Goal: Information Seeking & Learning: Find specific fact

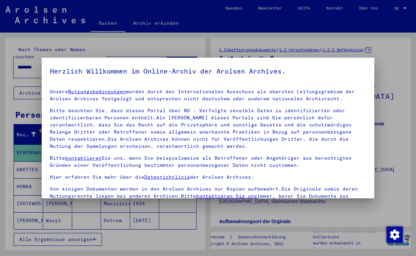
scroll to position [60, 0]
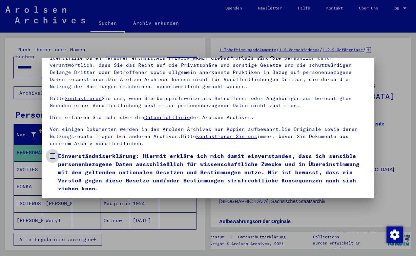
click at [52, 157] on span at bounding box center [52, 155] width 5 height 5
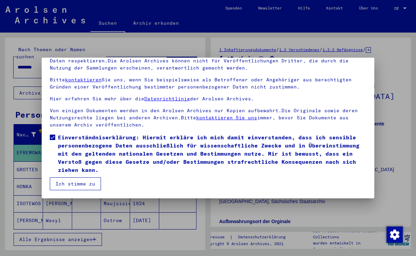
click at [94, 186] on button "Ich stimme zu" at bounding box center [75, 183] width 51 height 13
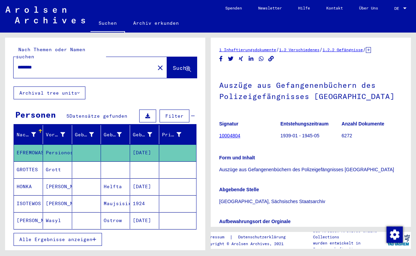
click at [67, 236] on span "Alle Ergebnisse anzeigen" at bounding box center [55, 239] width 73 height 6
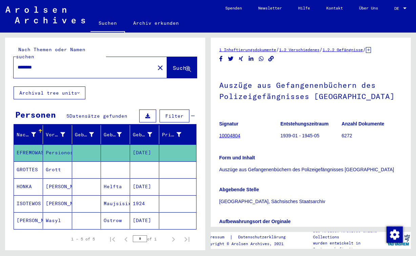
click at [52, 64] on input "********" at bounding box center [84, 67] width 133 height 7
type input "*"
type input "**********"
click at [167, 65] on button "Suche" at bounding box center [182, 67] width 30 height 21
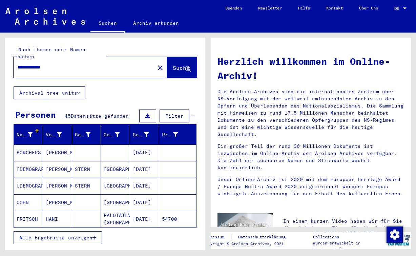
click at [74, 234] on span "Alle Ergebnisse anzeigen" at bounding box center [55, 237] width 73 height 6
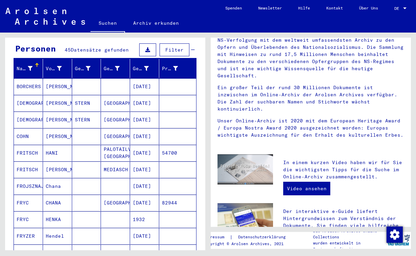
scroll to position [60, 0]
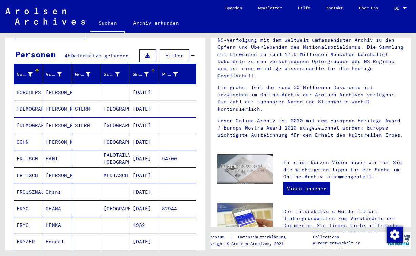
click at [144, 72] on icon at bounding box center [146, 74] width 5 height 5
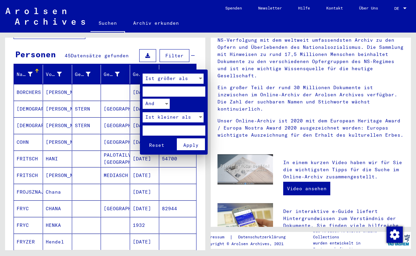
click at [142, 68] on div at bounding box center [208, 128] width 416 height 256
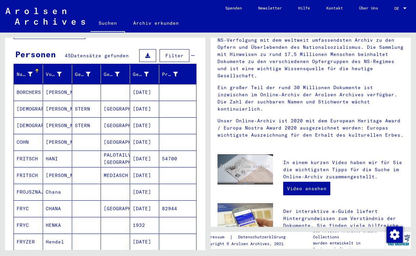
click at [146, 53] on icon at bounding box center [147, 55] width 5 height 5
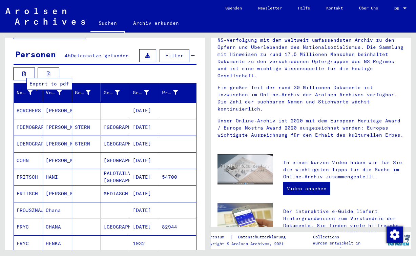
click at [50, 69] on button at bounding box center [49, 73] width 22 height 13
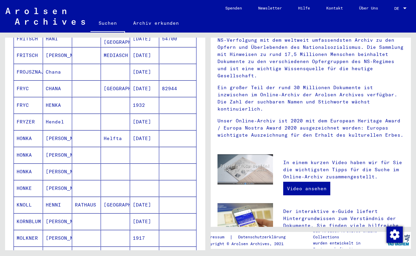
scroll to position [200, 0]
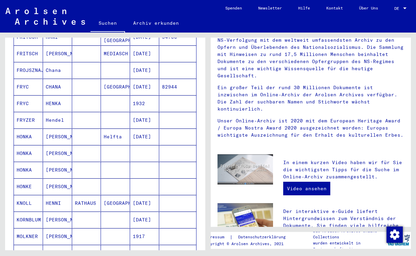
click at [150, 132] on mat-cell "[DATE]" at bounding box center [144, 136] width 29 height 16
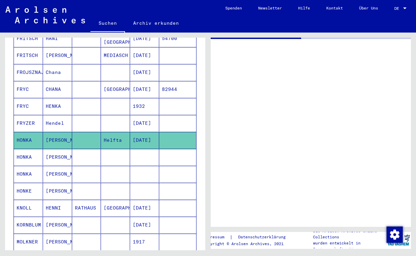
click at [150, 132] on mat-cell "[DATE]" at bounding box center [144, 140] width 29 height 17
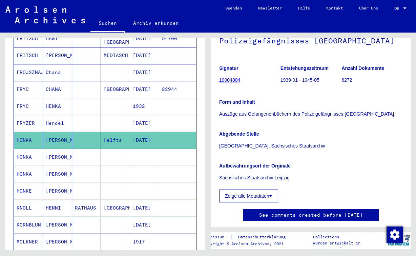
scroll to position [73, 0]
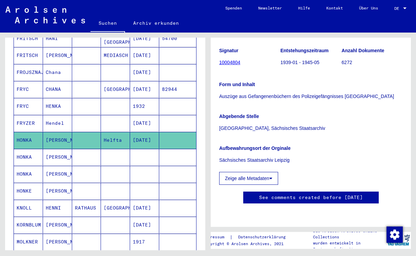
click at [270, 178] on icon at bounding box center [270, 178] width 3 height 5
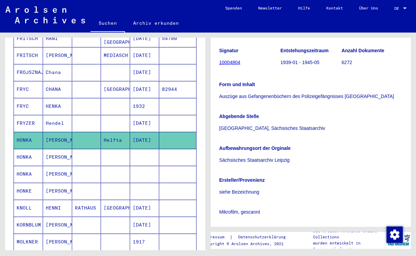
click at [237, 63] on link "10004804" at bounding box center [229, 62] width 21 height 5
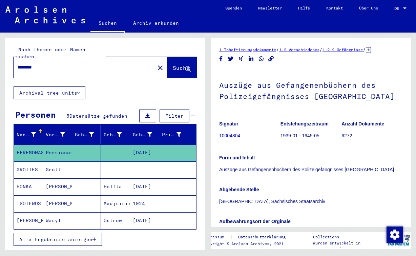
click at [80, 236] on span "Alle Ergebnisse anzeigen" at bounding box center [55, 239] width 73 height 6
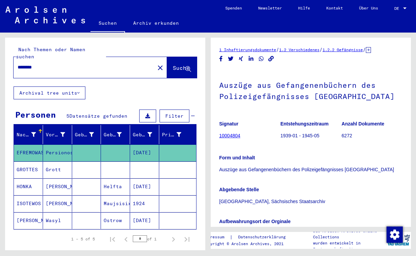
click at [32, 178] on mat-cell "HONKA" at bounding box center [28, 186] width 29 height 17
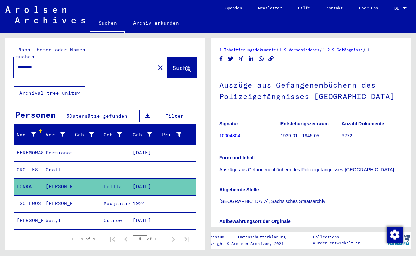
click at [153, 179] on mat-cell "[DATE]" at bounding box center [144, 186] width 29 height 17
click at [47, 64] on input "********" at bounding box center [84, 67] width 133 height 7
type input "*"
type input "**********"
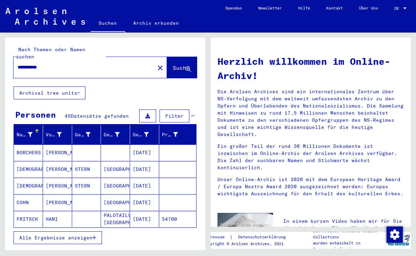
click at [58, 234] on span "Alle Ergebnisse anzeigen" at bounding box center [55, 237] width 73 height 6
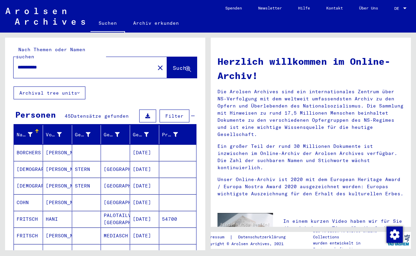
click at [145, 113] on icon at bounding box center [147, 115] width 5 height 5
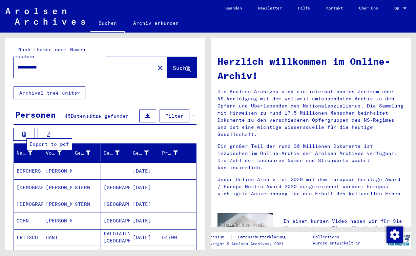
click at [47, 132] on icon at bounding box center [49, 134] width 4 height 5
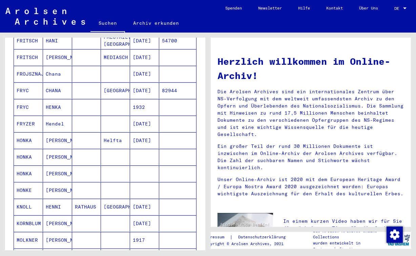
scroll to position [195, 0]
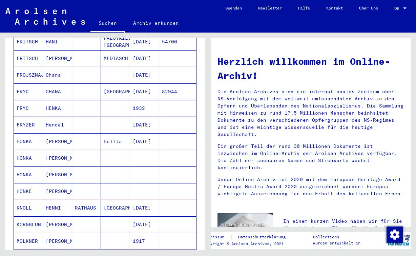
click at [26, 134] on mat-cell "HONKA" at bounding box center [28, 141] width 29 height 16
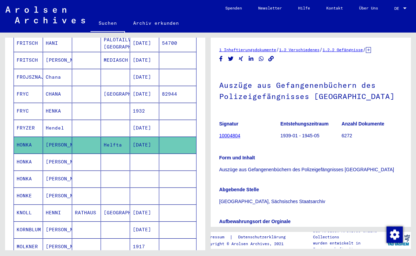
click at [28, 155] on mat-cell "HONKA" at bounding box center [28, 161] width 29 height 17
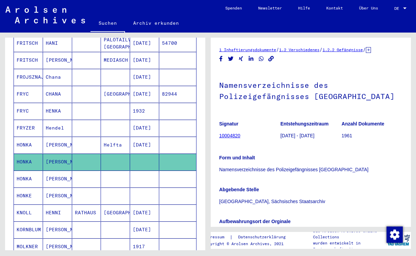
click at [28, 171] on mat-cell "HONKA" at bounding box center [28, 178] width 29 height 17
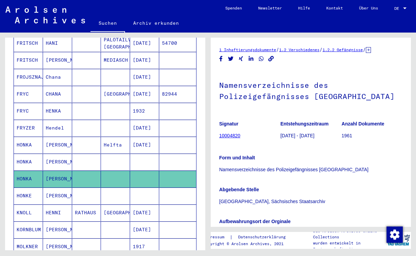
click at [29, 188] on mat-cell "HONKE" at bounding box center [28, 195] width 29 height 17
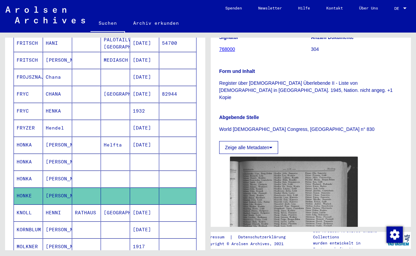
scroll to position [122, 0]
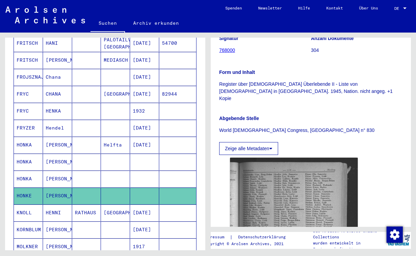
click at [260, 142] on button "Zeige alle Metadaten" at bounding box center [248, 148] width 59 height 13
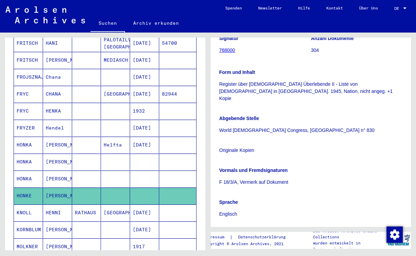
click at [262, 178] on p "F 18/3/A, Vermerk auf Dokument" at bounding box center [310, 181] width 183 height 7
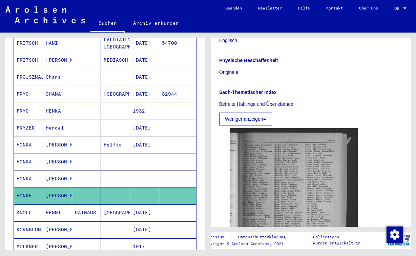
scroll to position [350, 0]
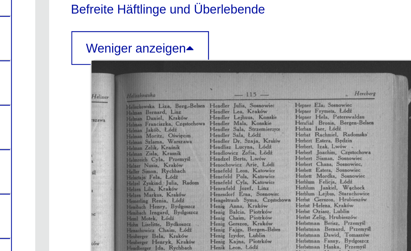
drag, startPoint x: 135, startPoint y: 50, endPoint x: 126, endPoint y: 50, distance: 9.5
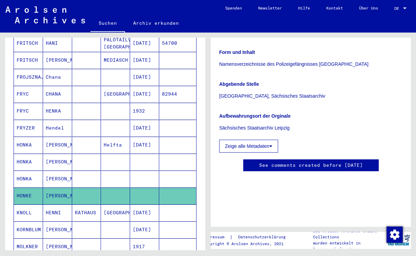
scroll to position [89, 0]
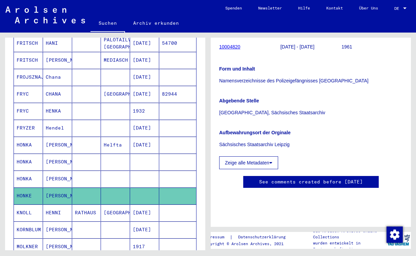
click at [270, 164] on button "Zeige alle Metadaten" at bounding box center [248, 162] width 59 height 13
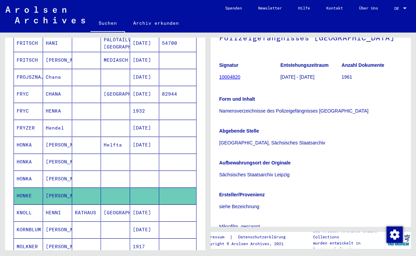
scroll to position [34, 0]
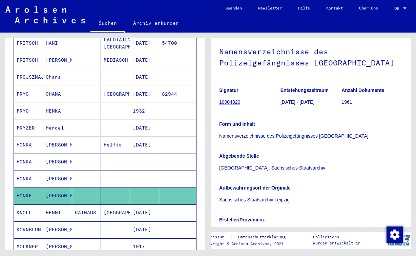
click at [28, 139] on mat-cell "HONKA" at bounding box center [28, 144] width 29 height 17
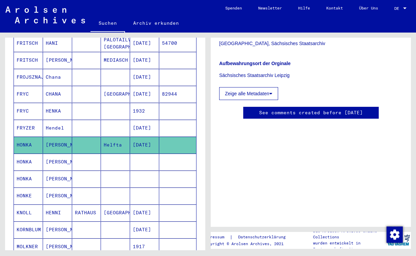
scroll to position [182, 0]
click at [272, 91] on icon at bounding box center [270, 93] width 3 height 5
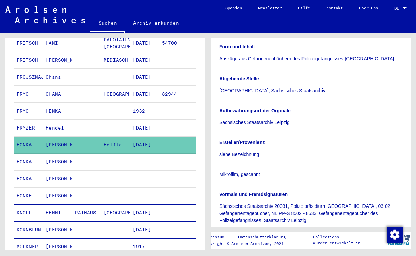
scroll to position [166, 0]
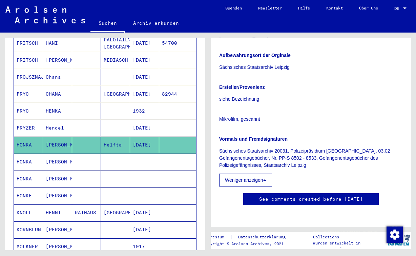
drag, startPoint x: 220, startPoint y: 85, endPoint x: 243, endPoint y: 171, distance: 88.9
click at [243, 171] on div "Auszüge aus Gefangenenbüchern des Polizeigefängnisses [GEOGRAPHIC_DATA] Signatu…" at bounding box center [310, 45] width 183 height 283
copy div "Auszüge aus Gefangenenbüchern des Polizeigefängnisses [GEOGRAPHIC_DATA] Signatu…"
click at [117, 156] on mat-cell at bounding box center [115, 161] width 29 height 17
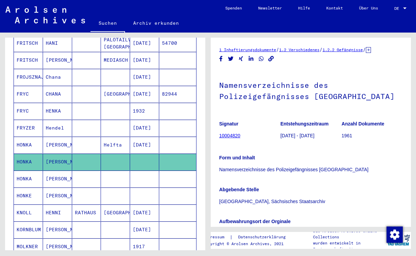
click at [145, 138] on mat-cell "[DATE]" at bounding box center [144, 144] width 29 height 17
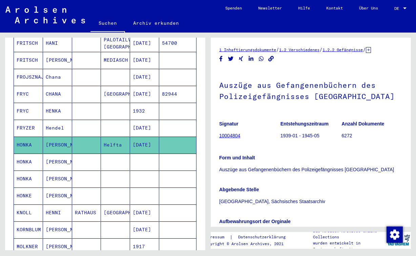
drag, startPoint x: 243, startPoint y: 135, endPoint x: 216, endPoint y: 136, distance: 27.4
click at [216, 136] on yv-its-full-details "1 Inhaftierungsdokumente / 1.2 Verschiedenes / 1.2.2 Gefängnisse / [TECHNICAL_I…" at bounding box center [311, 211] width 200 height 330
click at [246, 140] on figure "Signatur 10004804" at bounding box center [249, 130] width 61 height 30
drag, startPoint x: 242, startPoint y: 135, endPoint x: 220, endPoint y: 136, distance: 22.7
click at [220, 136] on figure "Signatur 10004804" at bounding box center [249, 130] width 61 height 30
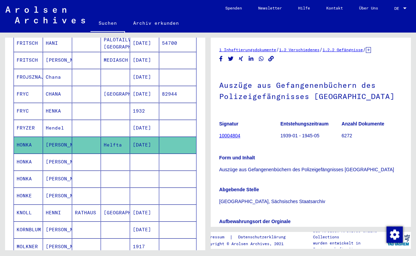
copy link "10004804"
click at [89, 157] on mat-cell at bounding box center [86, 161] width 29 height 17
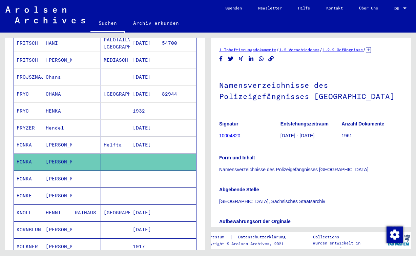
drag, startPoint x: 242, startPoint y: 135, endPoint x: 219, endPoint y: 136, distance: 23.4
click at [219, 136] on figure "Signatur 10004820" at bounding box center [249, 130] width 61 height 30
copy link "10004820"
click at [59, 171] on mat-cell "[PERSON_NAME]" at bounding box center [57, 178] width 29 height 17
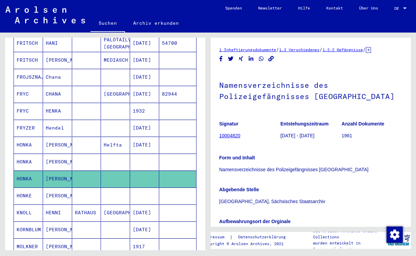
drag, startPoint x: 244, startPoint y: 136, endPoint x: 220, endPoint y: 136, distance: 24.0
click at [220, 136] on figure "Signatur 10004820" at bounding box center [249, 130] width 61 height 30
click at [263, 144] on figure "Signatur 10004820" at bounding box center [249, 130] width 61 height 30
drag, startPoint x: 247, startPoint y: 135, endPoint x: 219, endPoint y: 137, distance: 28.1
click at [219, 137] on figure "Signatur 10004820" at bounding box center [249, 130] width 61 height 30
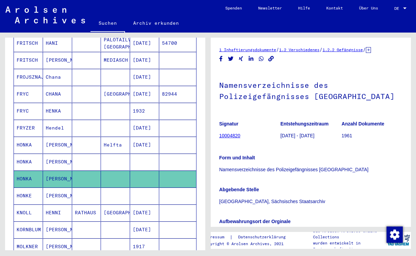
copy link "10004820"
click at [55, 187] on mat-cell "[PERSON_NAME]" at bounding box center [57, 195] width 29 height 17
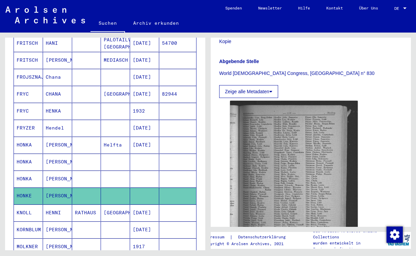
scroll to position [252, 0]
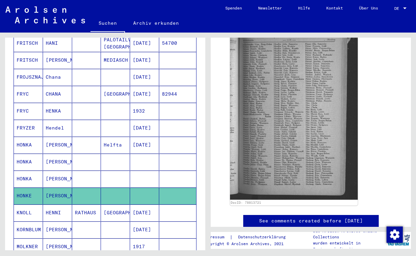
click at [350, 217] on link "See comments created before [DATE]" at bounding box center [311, 220] width 104 height 7
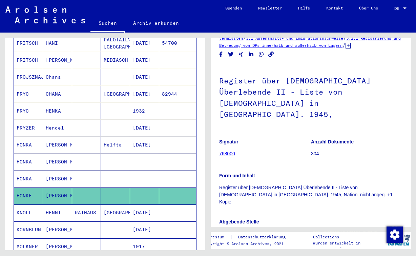
scroll to position [16, 0]
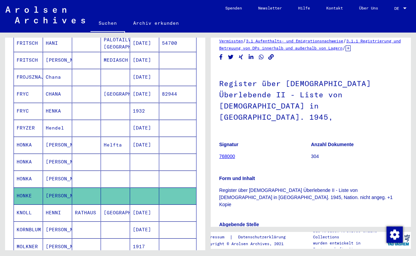
drag, startPoint x: 239, startPoint y: 146, endPoint x: 219, endPoint y: 144, distance: 20.4
copy figure "Signatur 768000"
